Goal: Navigation & Orientation: Find specific page/section

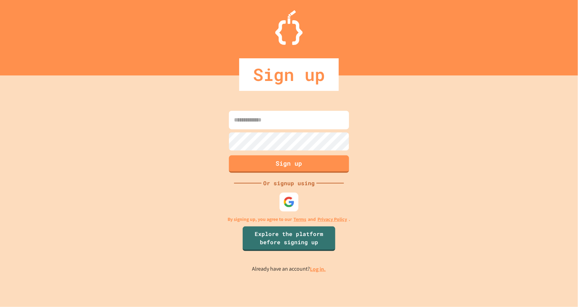
click at [285, 202] on img at bounding box center [289, 202] width 11 height 11
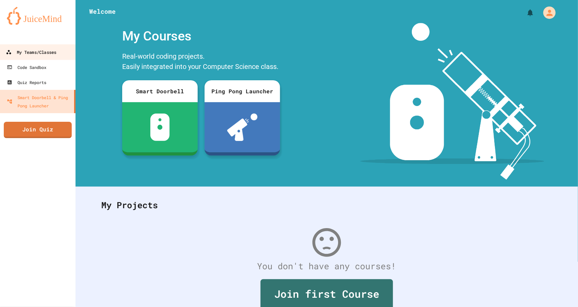
click at [36, 48] on div "My Teams/Classes" at bounding box center [31, 52] width 50 height 9
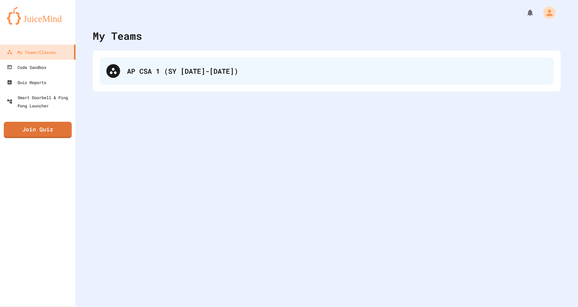
click at [149, 74] on div "AP CSA 1 (SY [DATE]-[DATE])" at bounding box center [337, 71] width 420 height 10
